Goal: Task Accomplishment & Management: Complete application form

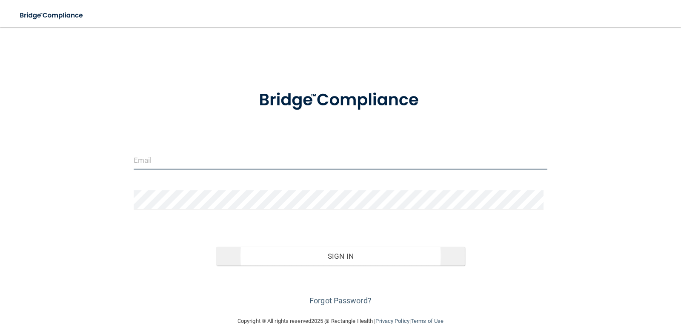
type input "[EMAIL_ADDRESS][DOMAIN_NAME]"
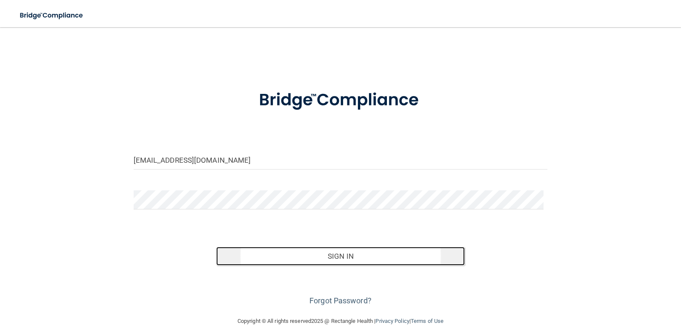
click at [328, 258] on button "Sign In" at bounding box center [340, 256] width 248 height 19
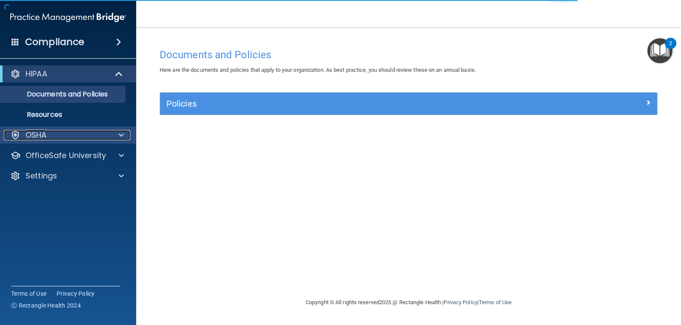
click at [95, 139] on div "OSHA" at bounding box center [57, 135] width 106 height 10
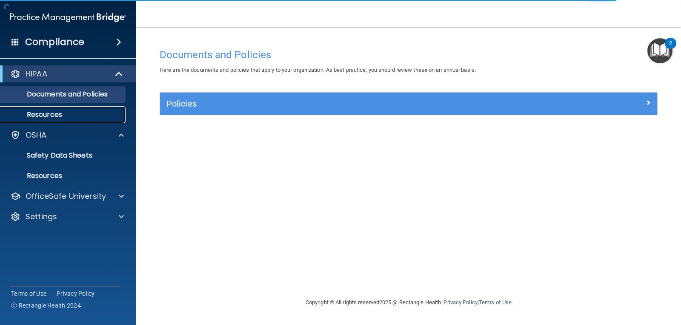
click at [60, 121] on link "Resources" at bounding box center [58, 114] width 134 height 17
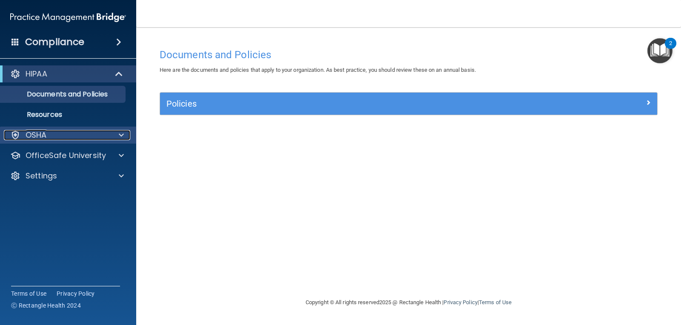
click at [125, 134] on div at bounding box center [119, 135] width 21 height 10
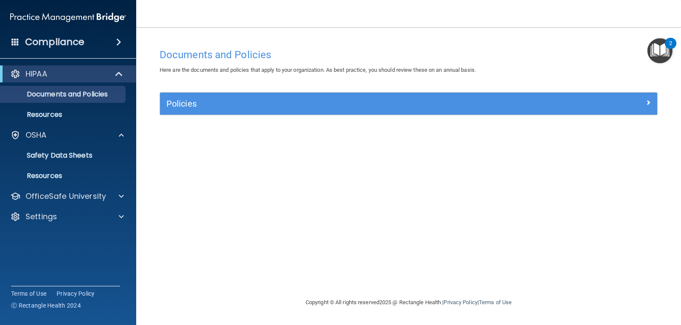
click at [194, 184] on div "Documents and Policies Here are the documents and policies that apply to your o…" at bounding box center [408, 171] width 511 height 254
click at [119, 44] on span at bounding box center [118, 42] width 5 height 10
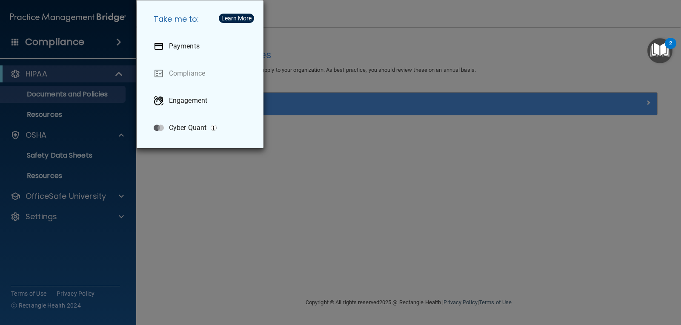
click at [265, 226] on div "Take me to: Payments Compliance Engagement Cyber Quant" at bounding box center [340, 162] width 681 height 325
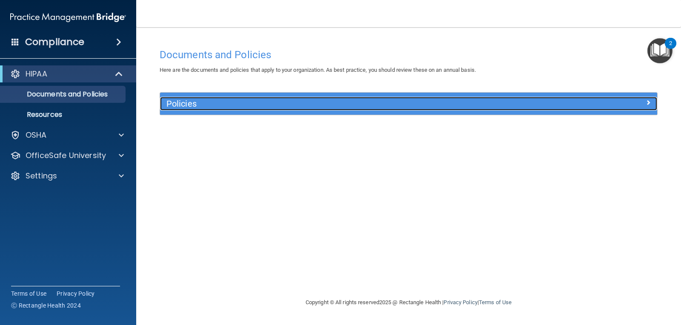
click at [645, 104] on span at bounding box center [647, 102] width 5 height 10
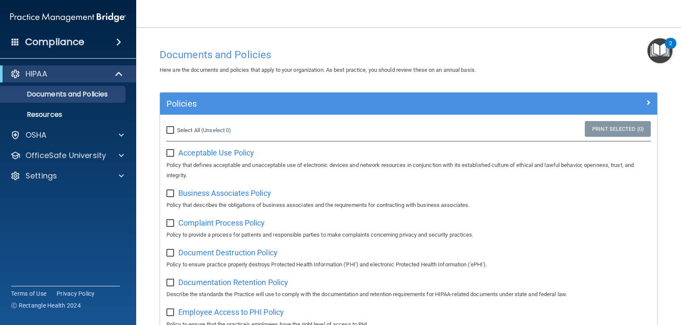
click at [657, 52] on img "Open Resource Center, 2 new notifications" at bounding box center [659, 50] width 25 height 25
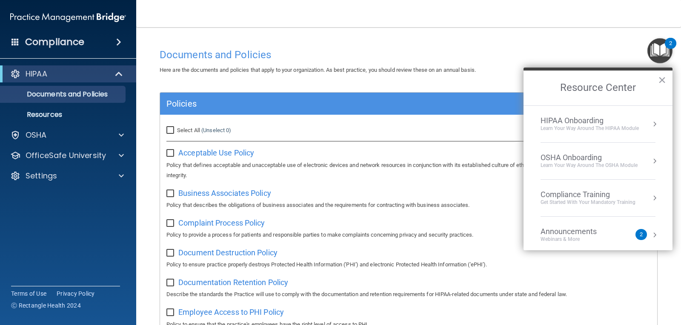
click at [650, 124] on button "Resource Center" at bounding box center [654, 124] width 9 height 9
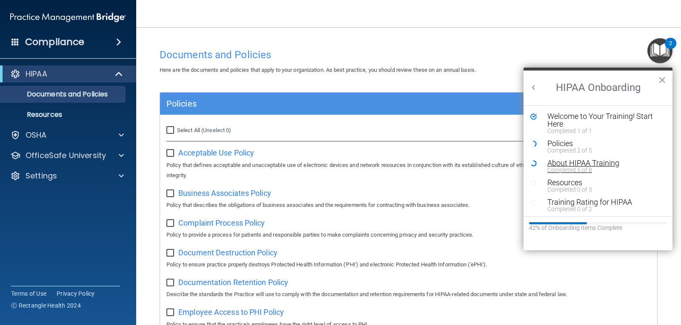
click at [574, 167] on div "Completed 5 of 8" at bounding box center [601, 170] width 108 height 6
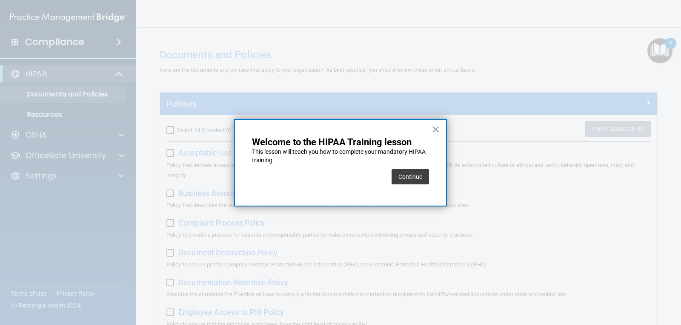
click at [435, 127] on button "×" at bounding box center [435, 130] width 8 height 14
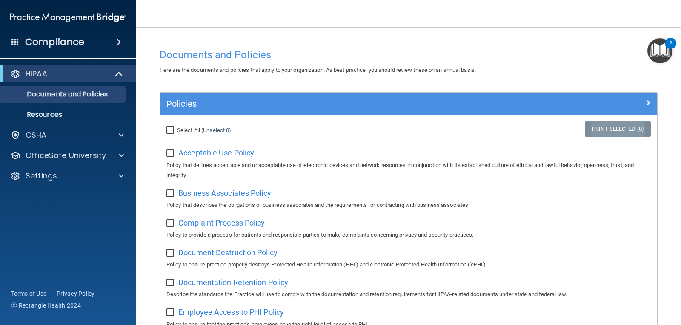
click at [627, 130] on link "Print Selected (0)" at bounding box center [618, 129] width 66 height 16
click at [660, 47] on img "Open Resource Center, 2 new notifications" at bounding box center [659, 50] width 25 height 25
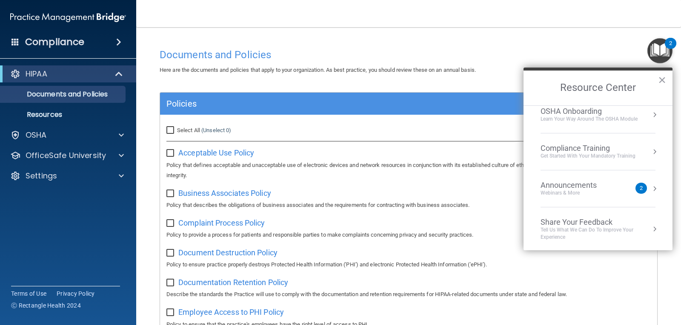
scroll to position [48, 0]
click at [650, 151] on button "Resource Center" at bounding box center [654, 150] width 9 height 9
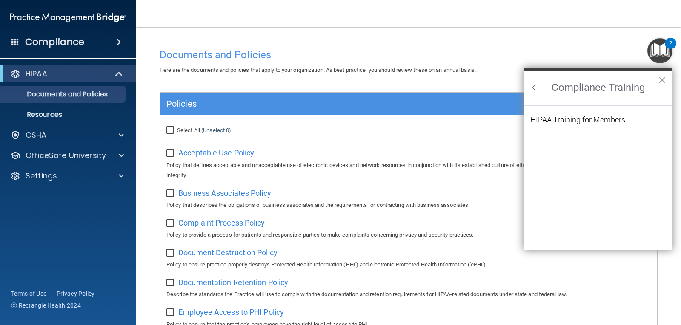
scroll to position [37, 0]
click at [587, 120] on div "HIPAA Training for Members" at bounding box center [577, 120] width 95 height 8
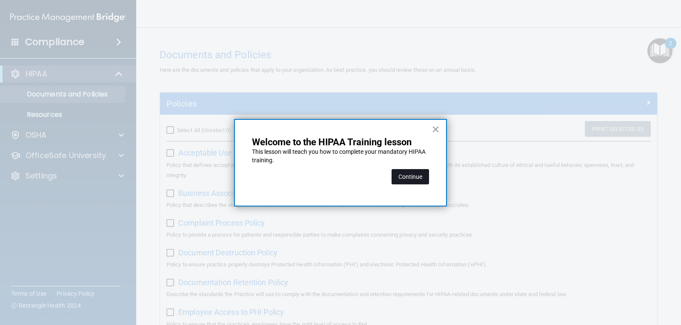
click at [398, 179] on button "Continue" at bounding box center [409, 176] width 37 height 15
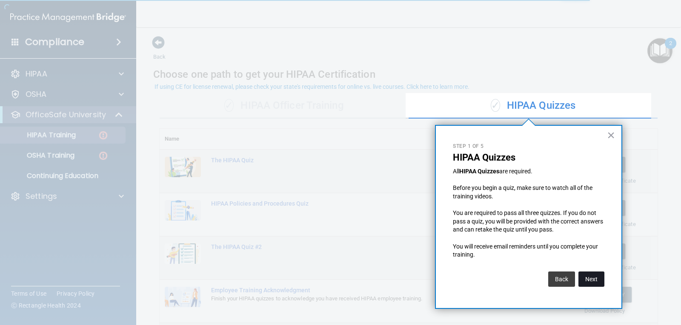
click at [589, 278] on button "Next" at bounding box center [591, 279] width 26 height 15
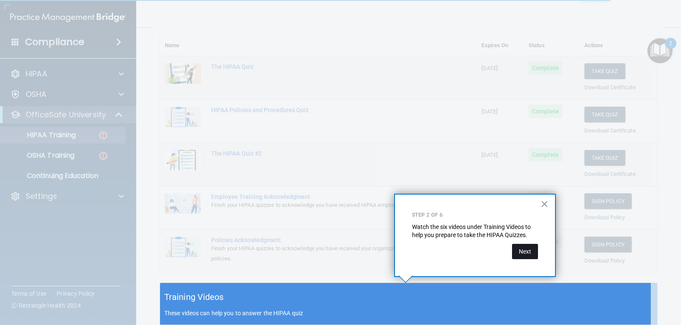
click at [525, 253] on button "Next" at bounding box center [525, 251] width 26 height 15
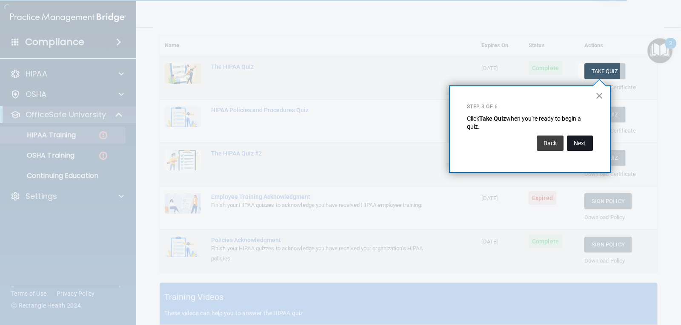
click at [584, 143] on button "Next" at bounding box center [580, 143] width 26 height 15
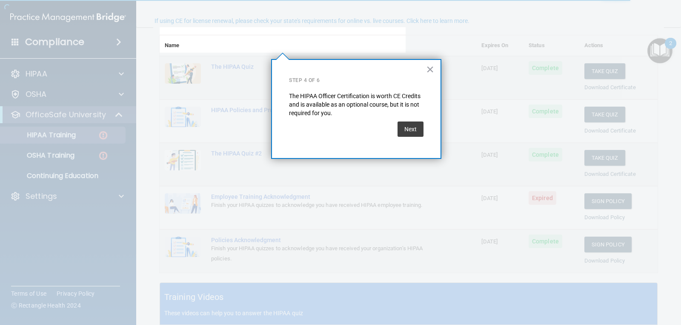
scroll to position [66, 0]
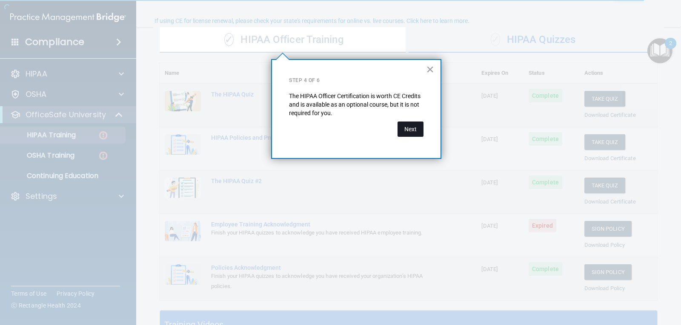
click at [413, 125] on button "Next" at bounding box center [410, 129] width 26 height 15
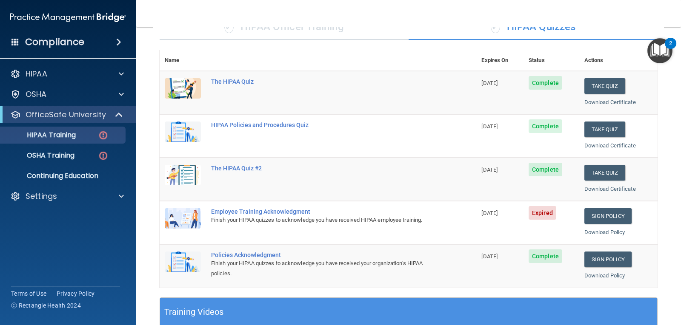
scroll to position [60, 0]
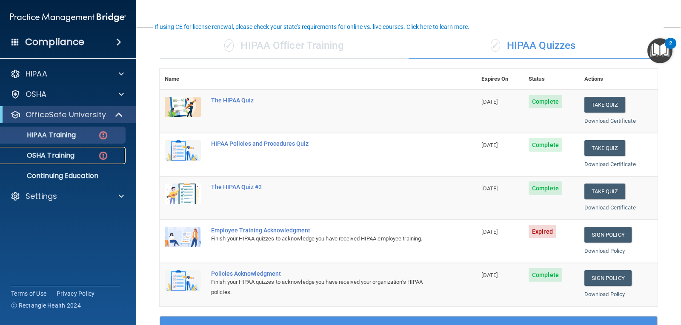
click at [103, 156] on img at bounding box center [103, 156] width 11 height 11
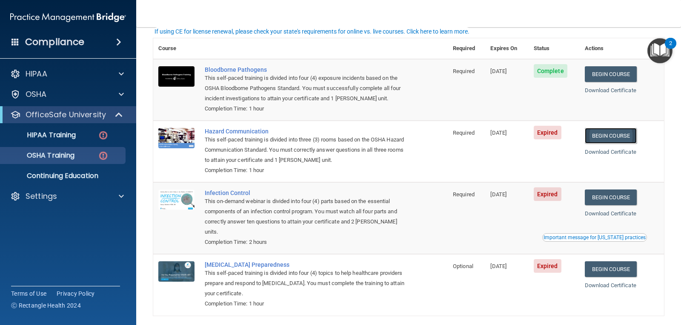
click at [597, 133] on link "Begin Course" at bounding box center [611, 136] width 52 height 16
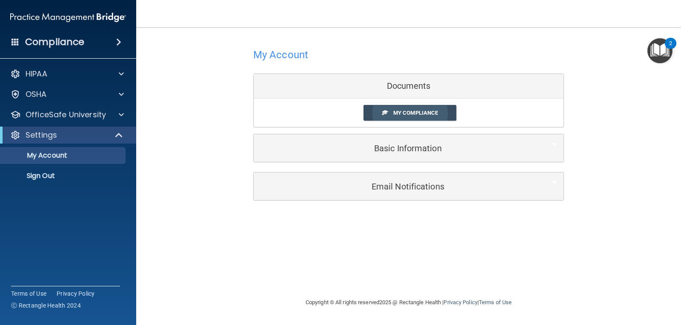
click at [408, 114] on span "My Compliance" at bounding box center [415, 113] width 45 height 6
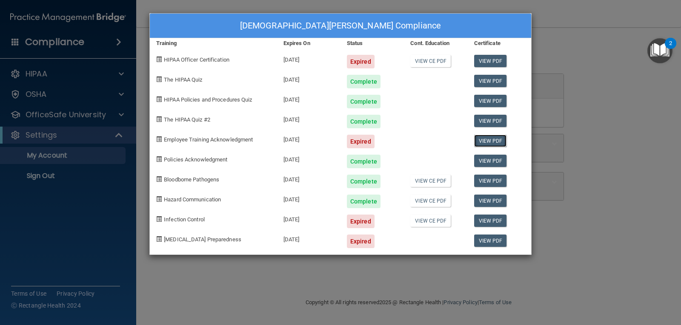
click at [492, 137] on link "View PDF" at bounding box center [490, 141] width 33 height 12
click at [557, 57] on div "Kristen Bethune's Compliance Training Expires On Status Cont. Education Certifi…" at bounding box center [340, 162] width 681 height 325
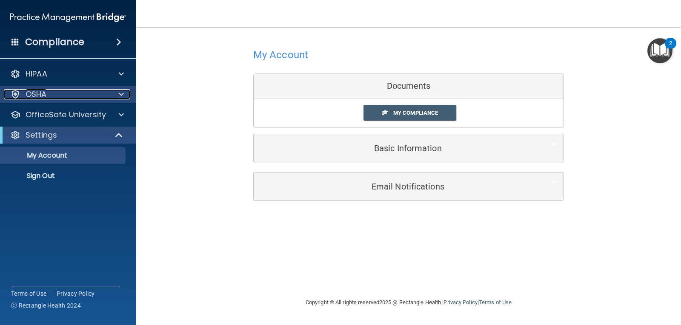
click at [121, 92] on span at bounding box center [121, 94] width 5 height 10
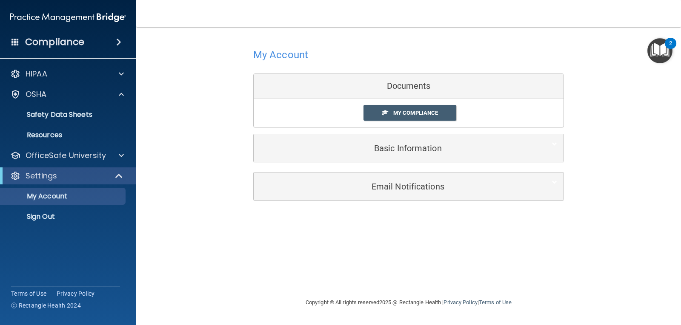
click at [189, 100] on div "My Account Documents My Compliance My Compliance My BAA Basic Information Full …" at bounding box center [408, 123] width 511 height 175
click at [655, 54] on img "Open Resource Center, 2 new notifications" at bounding box center [659, 50] width 25 height 25
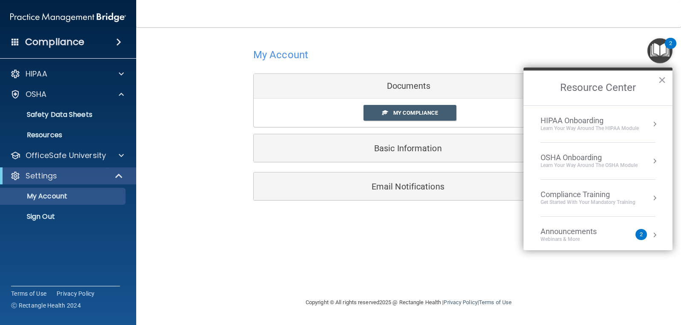
click at [650, 161] on button "Resource Center" at bounding box center [654, 161] width 9 height 9
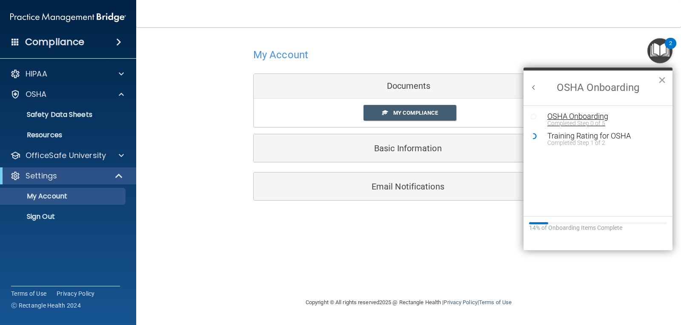
click at [563, 115] on div "OSHA Onboarding" at bounding box center [604, 117] width 114 height 8
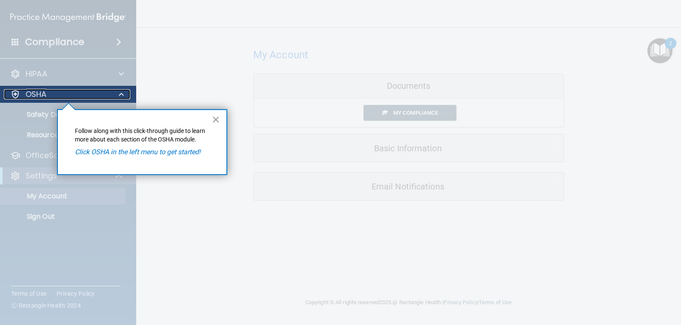
click at [39, 92] on p "OSHA" at bounding box center [36, 94] width 21 height 10
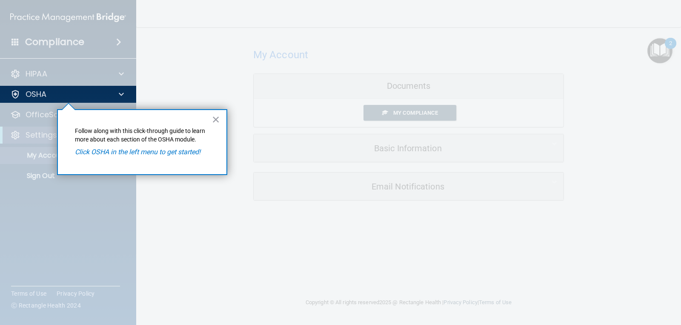
click at [116, 153] on em "Click OSHA in the left menu to get started!" at bounding box center [138, 152] width 126 height 8
click at [175, 151] on em "Click OSHA in the left menu to get started!" at bounding box center [138, 152] width 126 height 8
click at [215, 118] on button "×" at bounding box center [216, 120] width 8 height 14
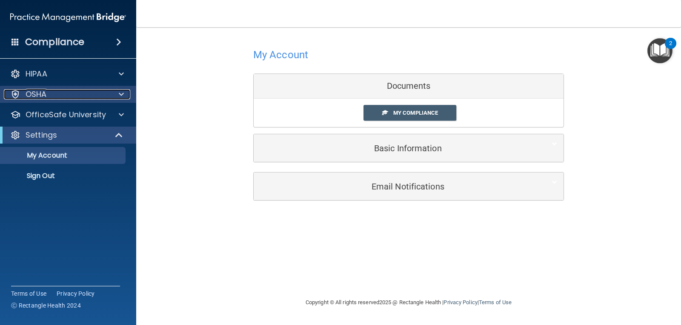
click at [120, 94] on span at bounding box center [121, 94] width 5 height 10
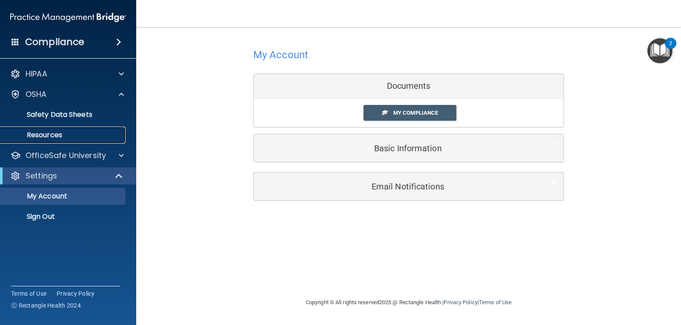
click at [59, 134] on p "Resources" at bounding box center [64, 135] width 116 height 9
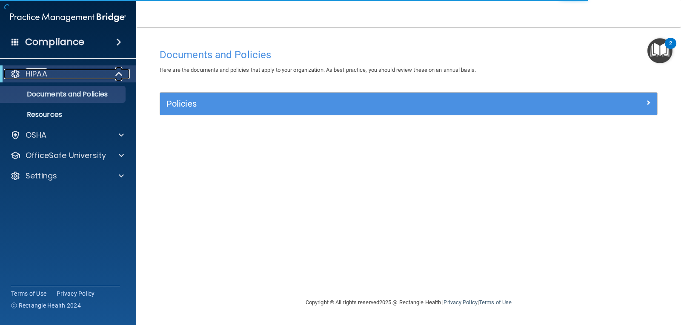
click at [119, 73] on span at bounding box center [119, 74] width 7 height 10
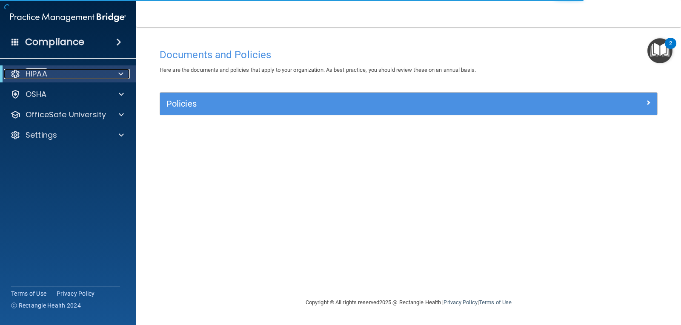
click at [119, 73] on span at bounding box center [120, 74] width 5 height 10
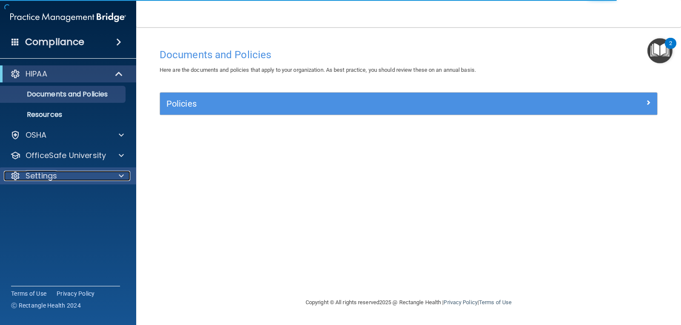
click at [111, 178] on div at bounding box center [119, 176] width 21 height 10
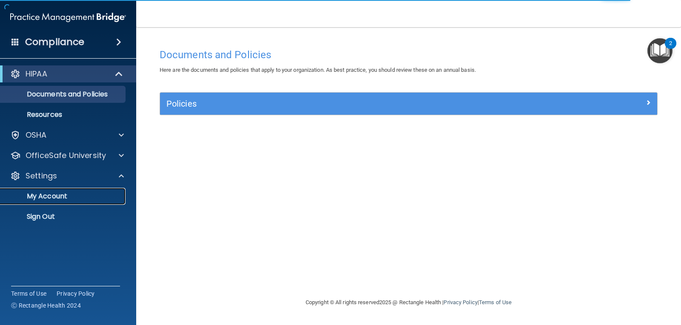
click at [84, 195] on p "My Account" at bounding box center [64, 196] width 116 height 9
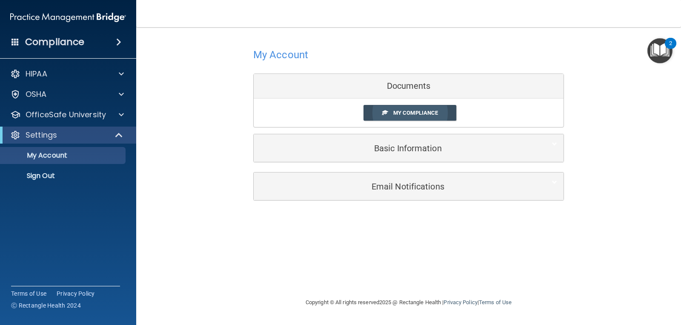
click at [409, 115] on span "My Compliance" at bounding box center [415, 113] width 45 height 6
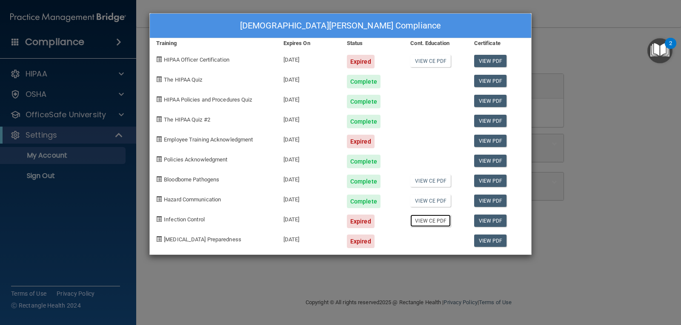
click at [431, 224] on link "View CE PDF" at bounding box center [430, 221] width 40 height 12
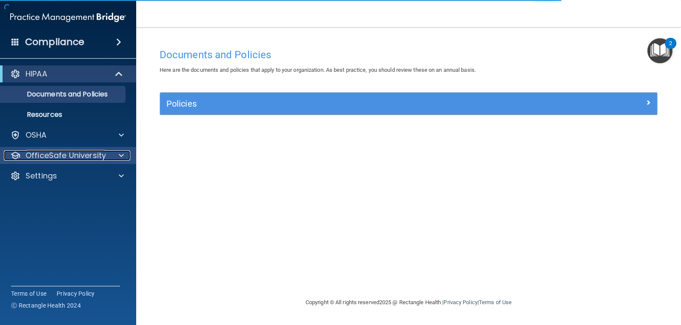
click at [117, 156] on div at bounding box center [119, 156] width 21 height 10
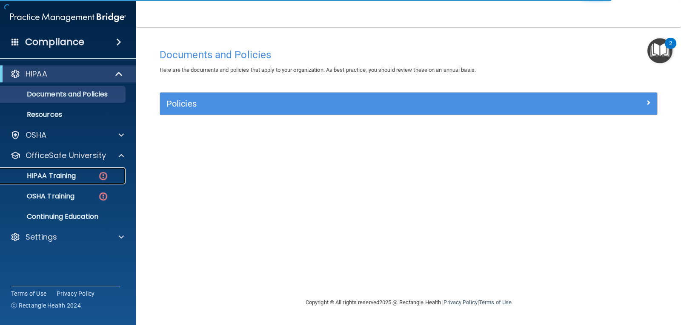
click at [78, 171] on link "HIPAA Training" at bounding box center [58, 176] width 134 height 17
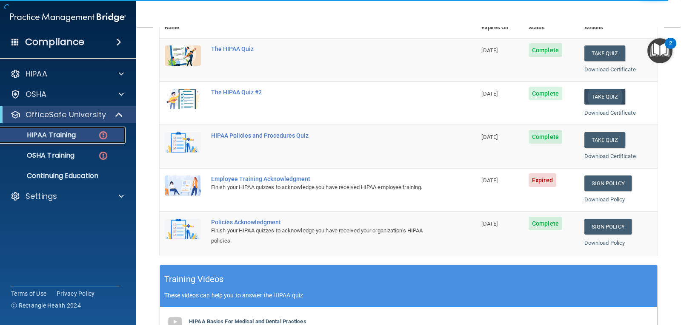
scroll to position [128, 0]
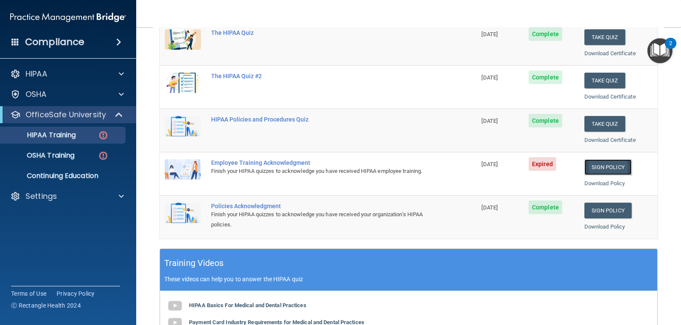
click at [605, 166] on link "Sign Policy" at bounding box center [607, 168] width 47 height 16
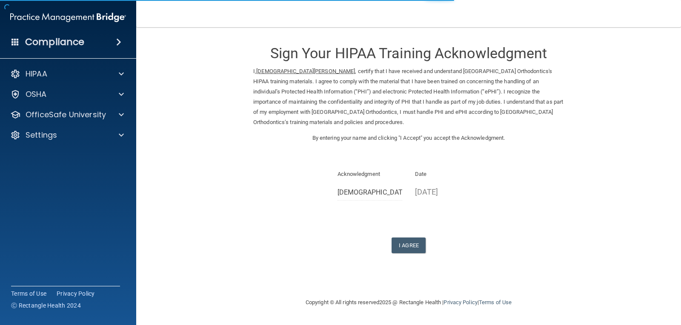
click at [420, 254] on form "Sign Your HIPAA Training Acknowledgment I, [PERSON_NAME] , certify that I have …" at bounding box center [408, 155] width 511 height 238
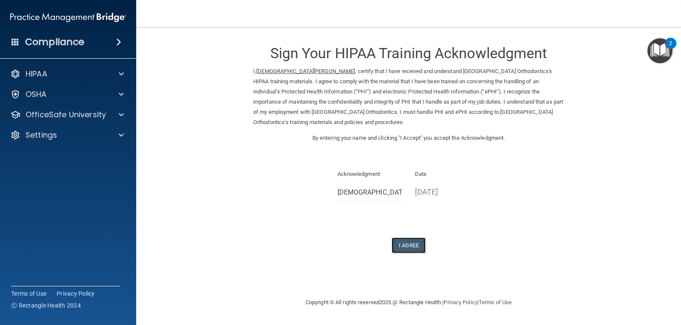
click at [414, 246] on button "I Agree" at bounding box center [408, 246] width 34 height 16
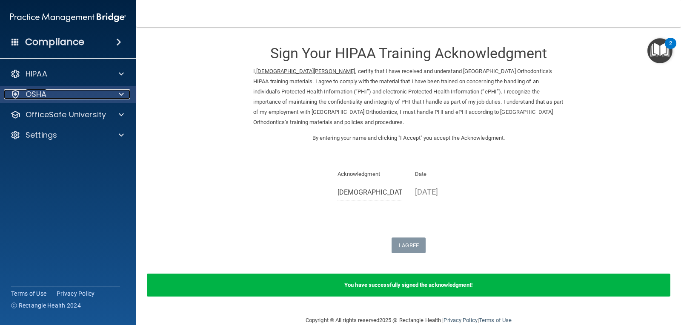
click at [123, 93] on span at bounding box center [121, 94] width 5 height 10
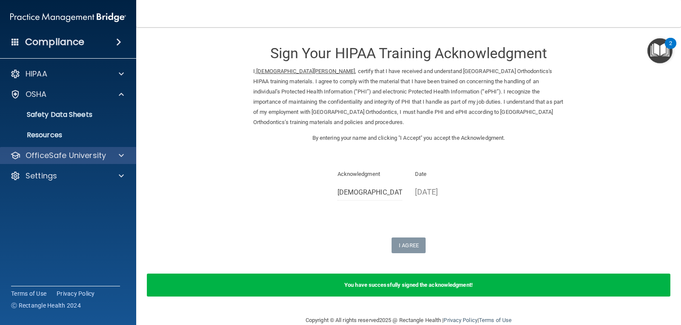
click at [114, 148] on div "HIPAA Documents and Policies Report an Incident Business Associates Emergency P…" at bounding box center [68, 126] width 137 height 129
click at [118, 154] on div at bounding box center [119, 156] width 21 height 10
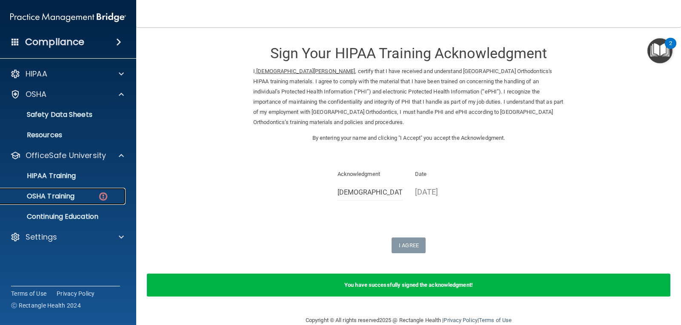
click at [73, 197] on p "OSHA Training" at bounding box center [40, 196] width 69 height 9
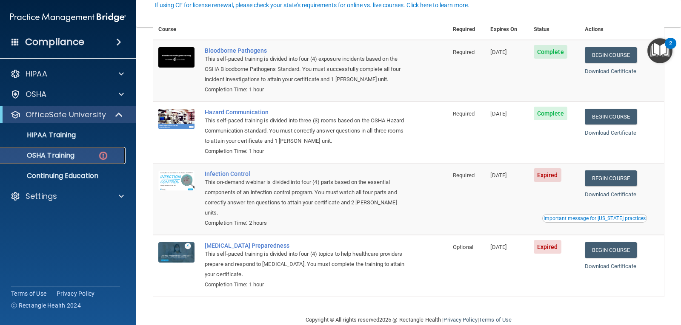
scroll to position [86, 0]
